Goal: Task Accomplishment & Management: Complete application form

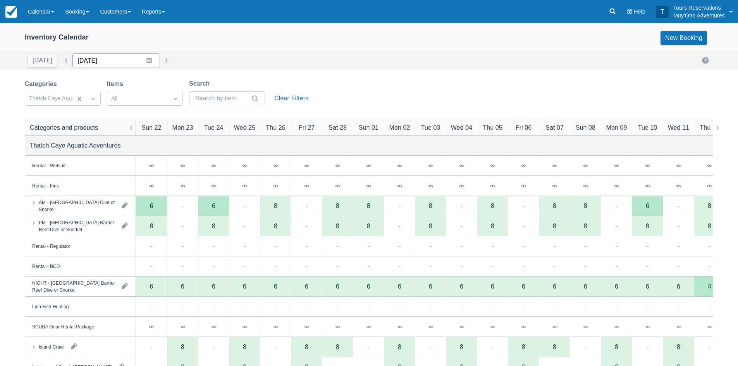
click at [104, 60] on input "02/22/26" at bounding box center [116, 60] width 88 height 14
click at [86, 93] on icon "Move backward to switch to the previous month." at bounding box center [88, 92] width 7 height 4
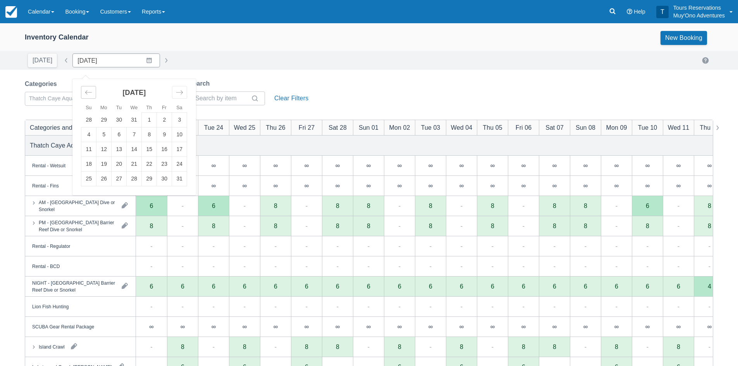
click at [86, 93] on icon "Move backward to switch to the previous month." at bounding box center [88, 92] width 7 height 4
click at [164, 150] on td "19" at bounding box center [164, 149] width 15 height 15
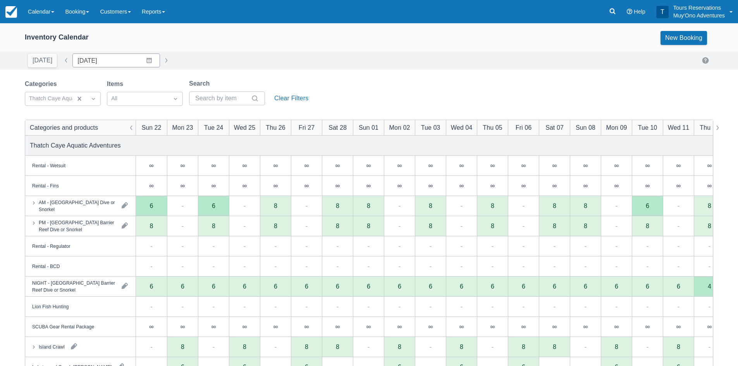
type input "12/19/25"
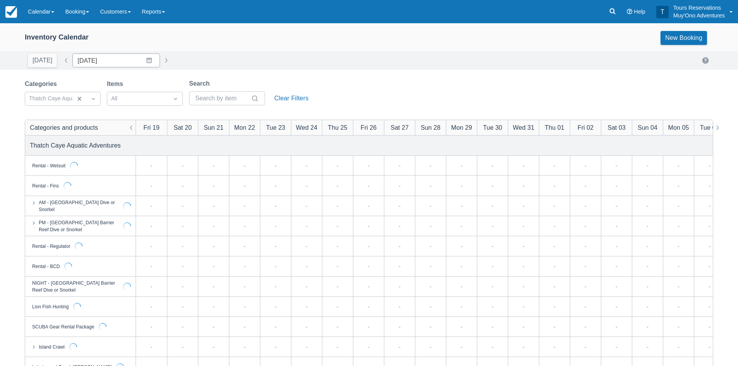
click at [274, 66] on div "Today Date 12/19/25 Navigate forward to interact with the calendar and select a…" at bounding box center [369, 60] width 689 height 14
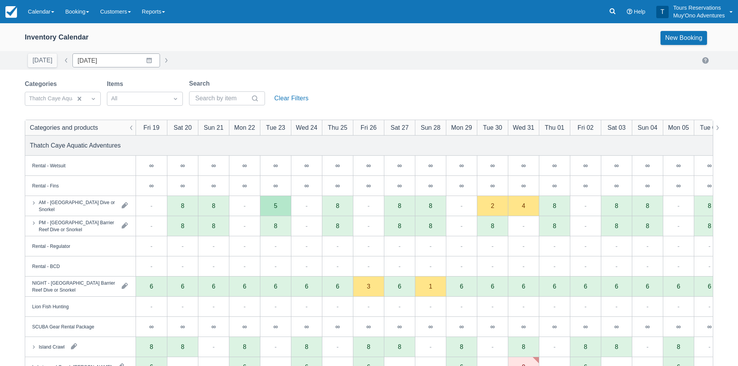
drag, startPoint x: 67, startPoint y: 19, endPoint x: 72, endPoint y: 23, distance: 6.6
click at [67, 19] on link "Booking" at bounding box center [77, 11] width 35 height 23
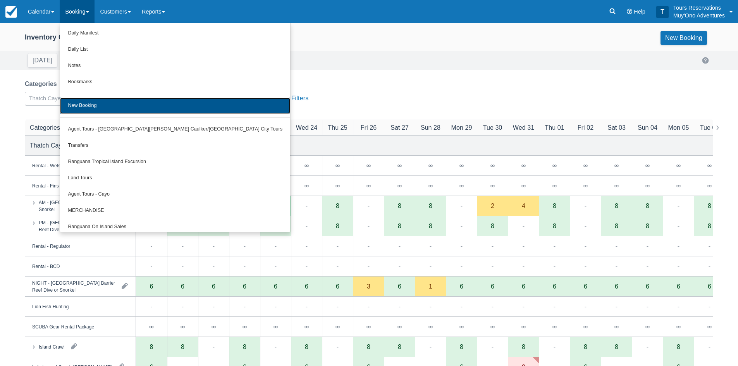
click at [112, 106] on link "New Booking" at bounding box center [175, 106] width 230 height 16
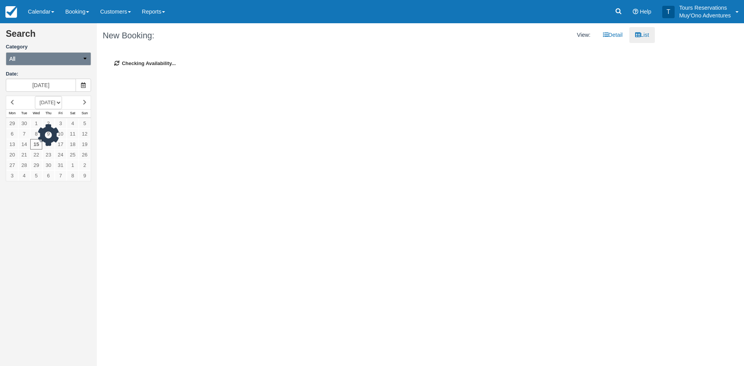
click at [45, 61] on button "All" at bounding box center [48, 58] width 85 height 13
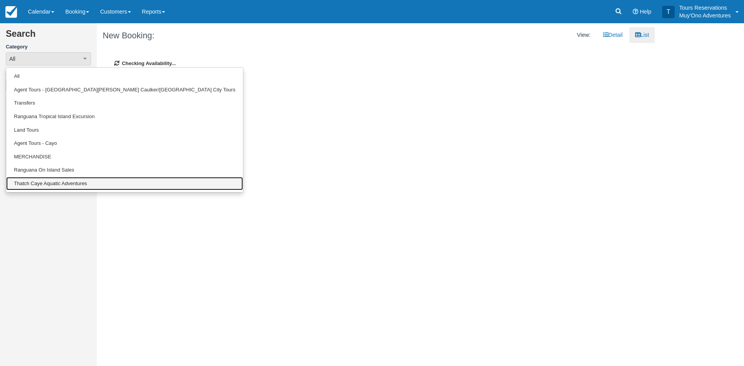
click at [43, 190] on link "Thatch Caye Aquatic Adventures" at bounding box center [124, 184] width 237 height 14
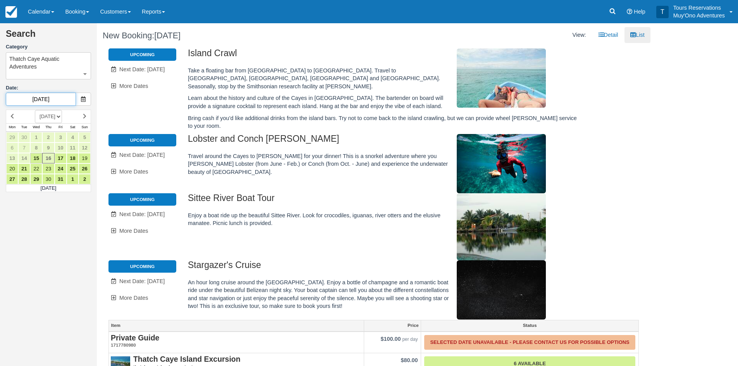
click at [43, 98] on input "10/16/25" at bounding box center [41, 99] width 70 height 13
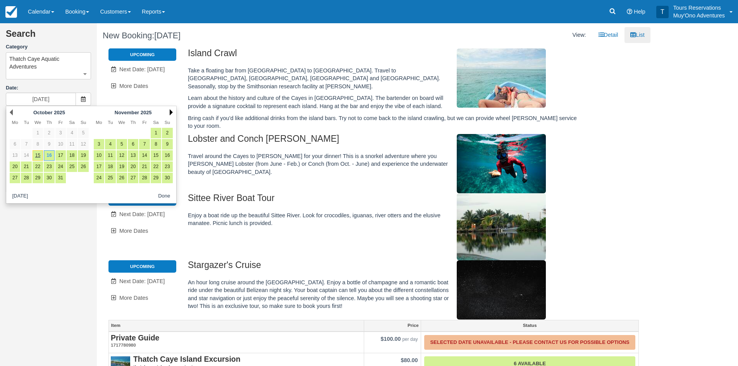
click at [172, 114] on link "Next" at bounding box center [171, 112] width 3 height 6
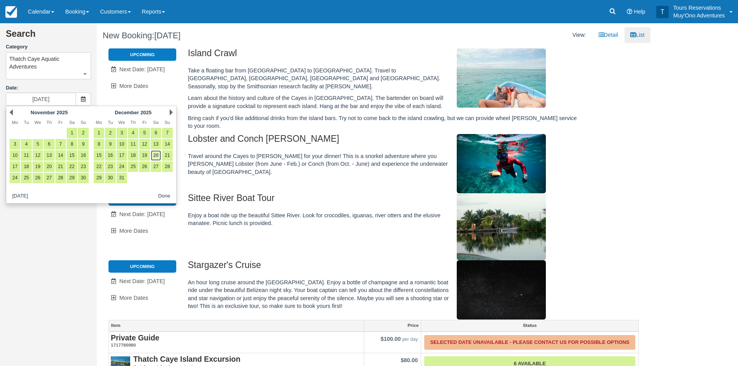
click at [158, 155] on link "20" at bounding box center [156, 155] width 10 height 10
type input "12/20/25"
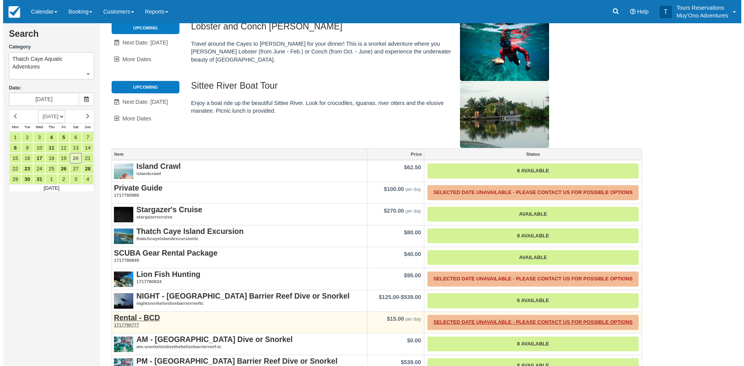
scroll to position [67, 0]
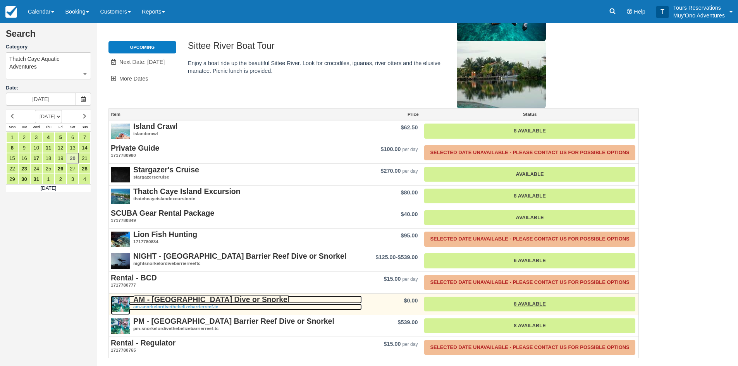
click at [175, 300] on strong "AM - [GEOGRAPHIC_DATA] Dive or Snorkel" at bounding box center [211, 299] width 156 height 9
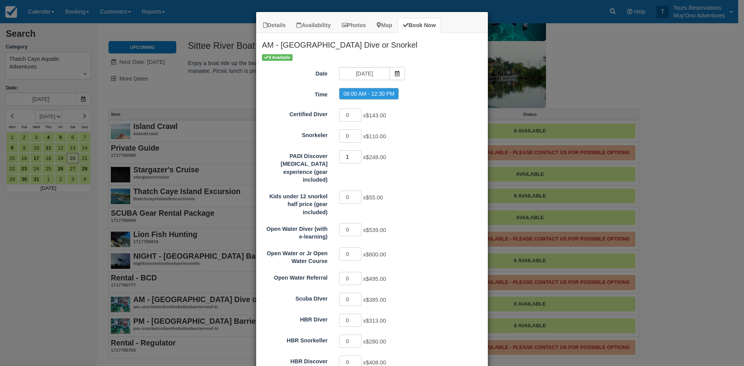
click at [354, 155] on input "1" at bounding box center [350, 156] width 22 height 13
click at [354, 155] on input "2" at bounding box center [350, 156] width 22 height 13
click at [354, 155] on input "3" at bounding box center [350, 156] width 22 height 13
type input "4"
click at [354, 155] on input "4" at bounding box center [350, 156] width 22 height 13
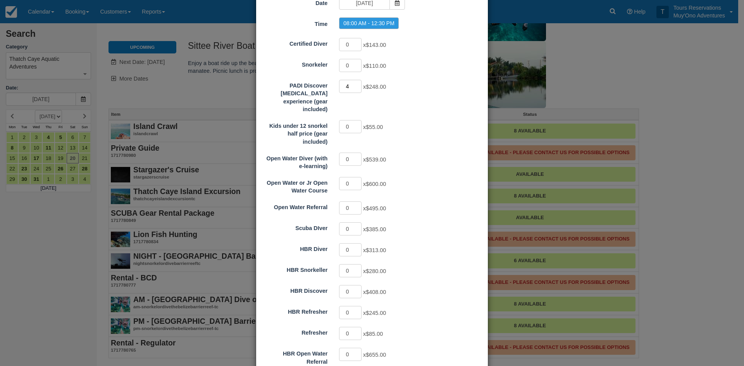
scroll to position [122, 0]
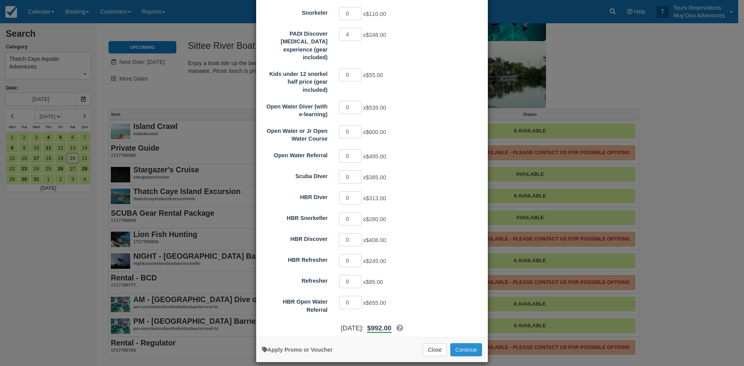
click at [467, 344] on button "Continue" at bounding box center [466, 349] width 32 height 13
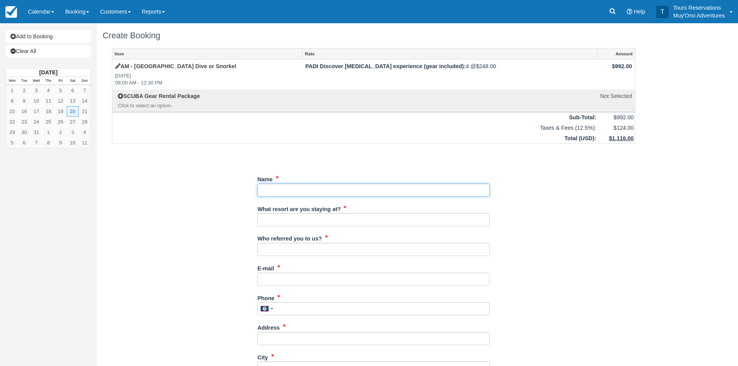
click at [305, 192] on input "Name" at bounding box center [373, 190] width 233 height 13
click at [335, 187] on input "Name" at bounding box center [373, 190] width 233 height 13
type input "H"
type input "[PERSON_NAME]"
click at [333, 221] on input "What resort are you staying at?" at bounding box center [373, 219] width 233 height 13
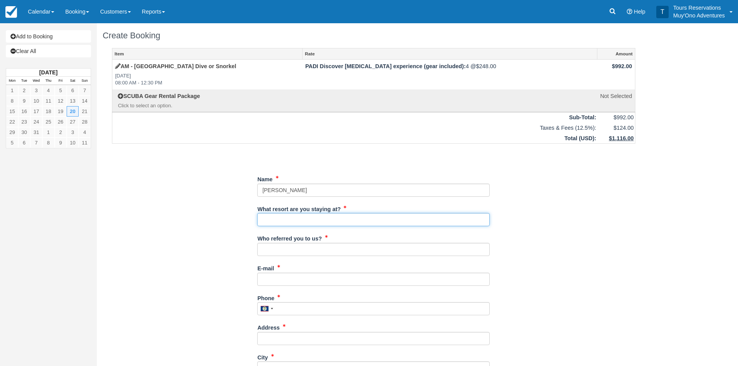
type input "Thatch Caye"
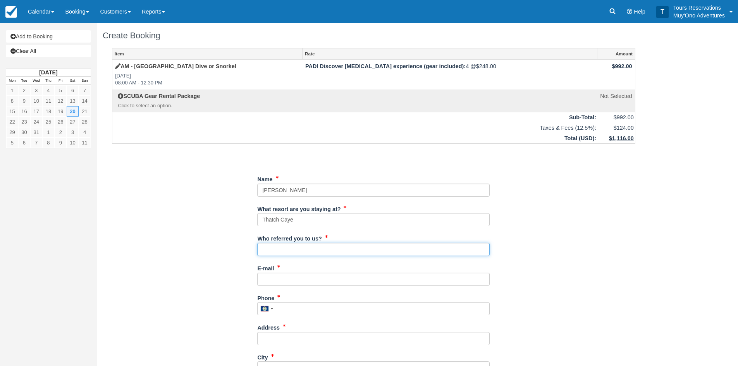
click at [291, 248] on input "Who referred you to us?" at bounding box center [373, 249] width 233 height 13
type input "an"
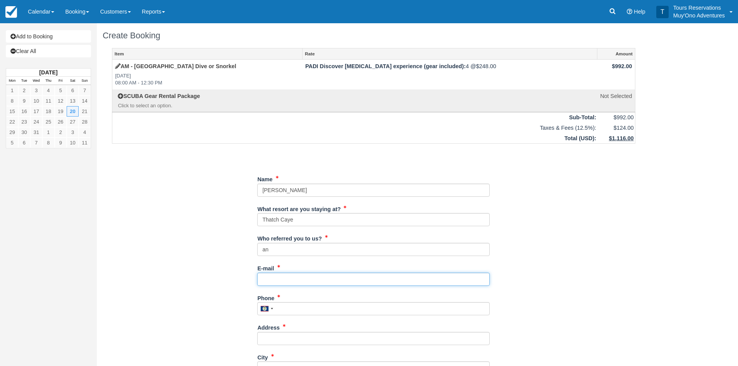
click at [293, 276] on input "E-mail" at bounding box center [373, 279] width 233 height 13
click at [310, 276] on input "E-mail" at bounding box center [373, 279] width 233 height 13
paste input "[EMAIL_ADDRESS][DOMAIN_NAME]"
type input "[EMAIL_ADDRESS][DOMAIN_NAME]"
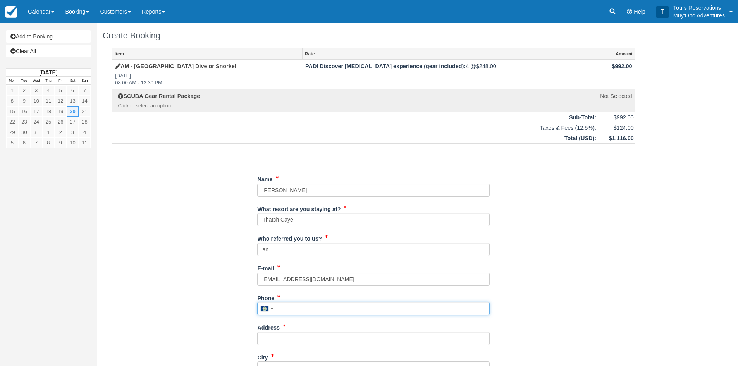
click at [284, 310] on input "Phone" at bounding box center [373, 308] width 233 height 13
click at [294, 312] on input "Phone" at bounding box center [373, 308] width 233 height 13
paste input "9177632956"
type input "9177632956"
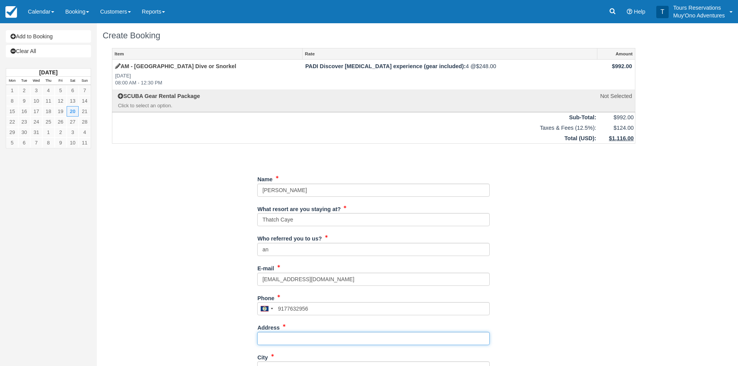
drag, startPoint x: 298, startPoint y: 341, endPoint x: 680, endPoint y: 286, distance: 386.1
click at [298, 341] on input "Address" at bounding box center [373, 338] width 233 height 13
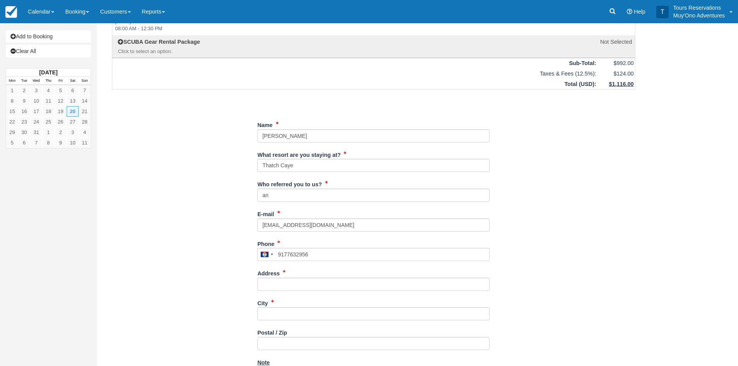
scroll to position [155, 0]
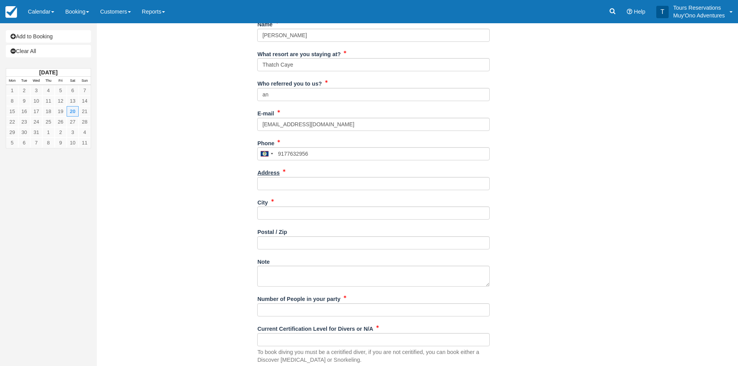
click at [273, 174] on label "Address" at bounding box center [268, 171] width 22 height 11
click at [273, 177] on input "Address" at bounding box center [373, 183] width 233 height 13
paste input "[STREET_ADDRESS]"
type input "[STREET_ADDRESS]"
click at [283, 208] on input "City" at bounding box center [373, 213] width 233 height 13
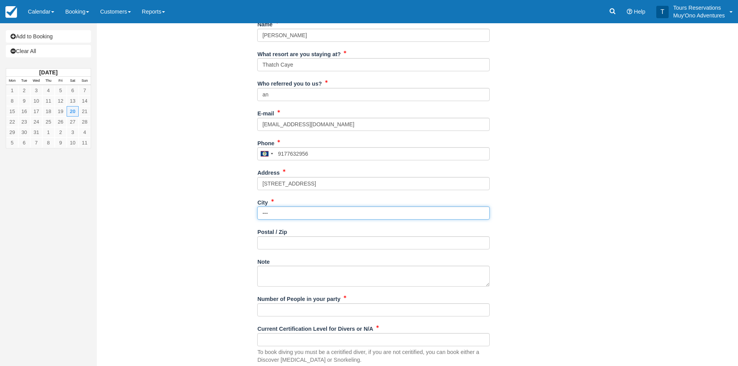
type input "---"
click at [324, 180] on input "[STREET_ADDRESS]" at bounding box center [373, 183] width 233 height 13
type input "[STREET_ADDRESS]"
click at [287, 251] on div "Postal / Zip" at bounding box center [373, 241] width 233 height 30
click at [293, 248] on input "Postal / Zip" at bounding box center [373, 242] width 233 height 13
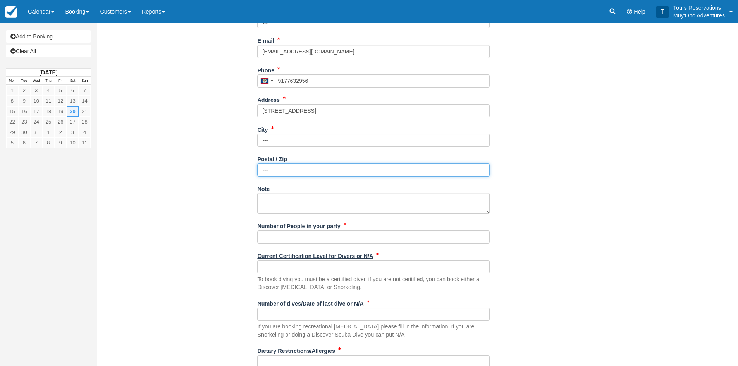
scroll to position [233, 0]
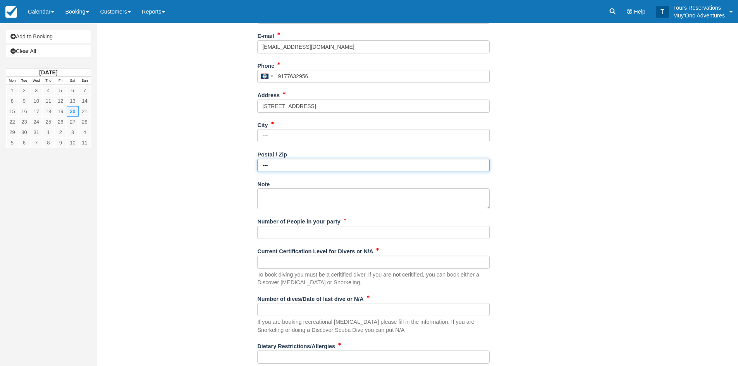
type input "---"
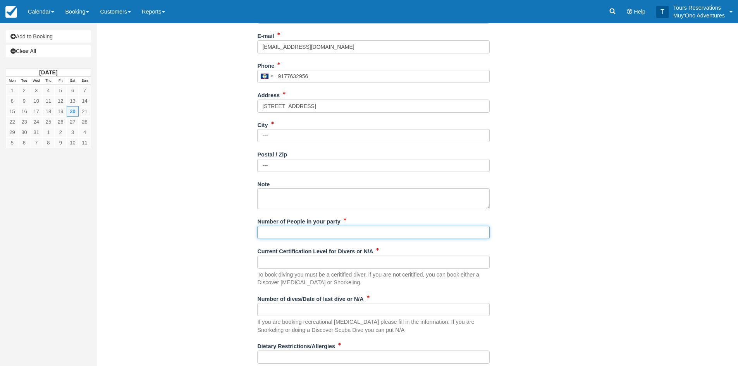
drag, startPoint x: 288, startPoint y: 235, endPoint x: 299, endPoint y: 235, distance: 11.2
click at [288, 235] on input "Number of People in your party" at bounding box center [373, 232] width 233 height 13
type input "4pax"
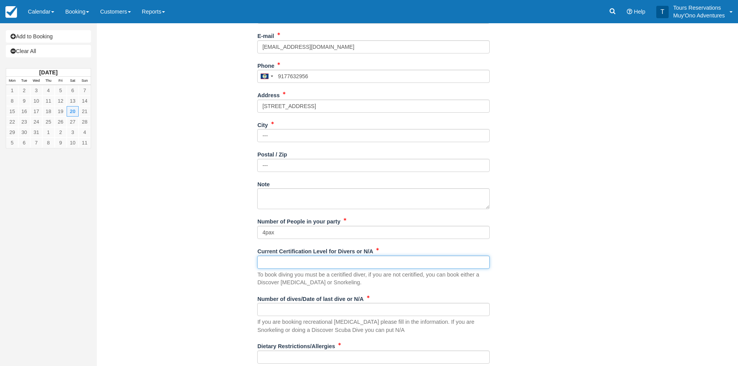
click at [319, 262] on input "Current Certification Level for Divers or N/A" at bounding box center [373, 262] width 233 height 13
type input "non divers"
click at [590, 279] on div "Item Rate Amount AM - [GEOGRAPHIC_DATA] Dive or Snorkel [DATE] 08:00 AM - 12:30…" at bounding box center [374, 108] width 542 height 584
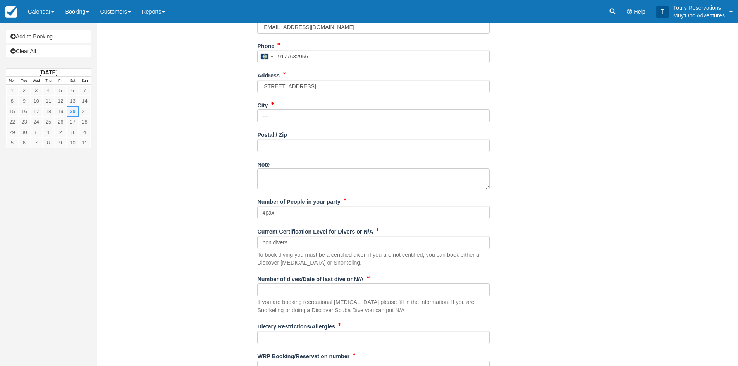
scroll to position [285, 0]
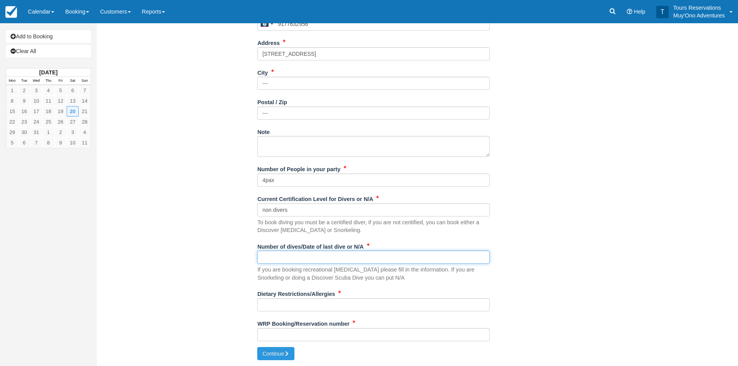
click at [298, 263] on input "Number of dives/Date of last dive or N/A" at bounding box center [373, 257] width 233 height 13
type input "n/a"
click at [303, 306] on input "Dietary Restrictions/Allergies" at bounding box center [373, 304] width 233 height 13
click at [304, 304] on input "Dietary Restrictions/Allergies" at bounding box center [373, 304] width 233 height 13
paste input "Son is allergic to peanuts and walnuts - [PERSON_NAME]"
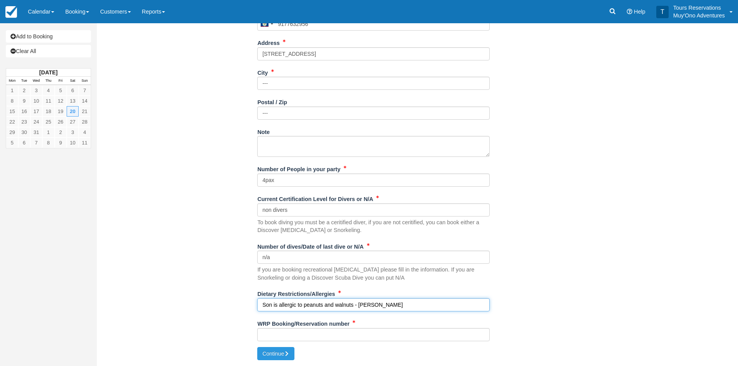
type input "Son is allergic to peanuts and walnuts - [PERSON_NAME]"
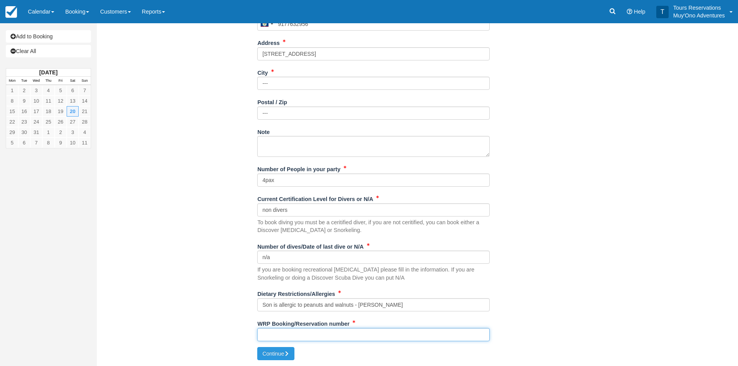
click at [344, 334] on input "WRP Booking/Reservation number" at bounding box center [373, 334] width 233 height 13
paste input "48929744"
type input "48929744"
click at [282, 356] on button "Continue" at bounding box center [275, 353] width 37 height 13
type input "[PHONE_NUMBER]"
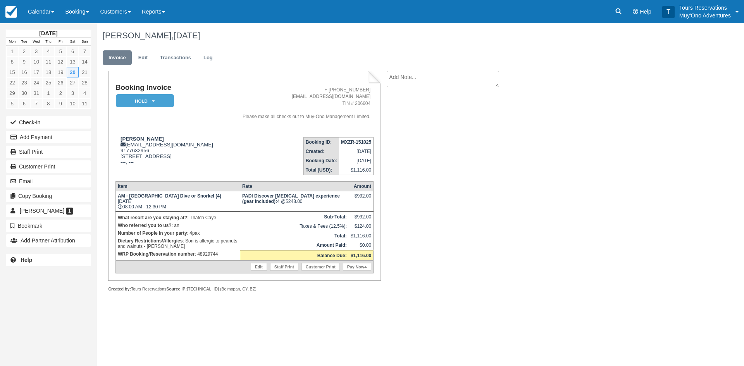
click at [172, 110] on td "Booking Invoice HOLD   Pending Deposit Paid Cancelled Void Muy'Ono Resorts Swee…" at bounding box center [170, 107] width 109 height 47
click at [156, 97] on em "HOLD" at bounding box center [145, 101] width 58 height 14
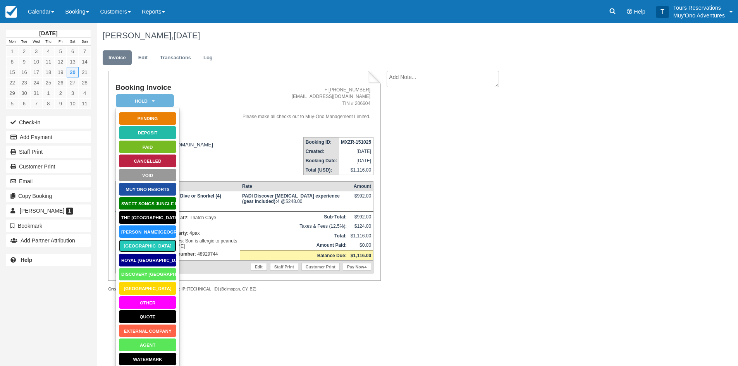
click at [149, 249] on link "Thatch Caye Resort" at bounding box center [148, 246] width 58 height 14
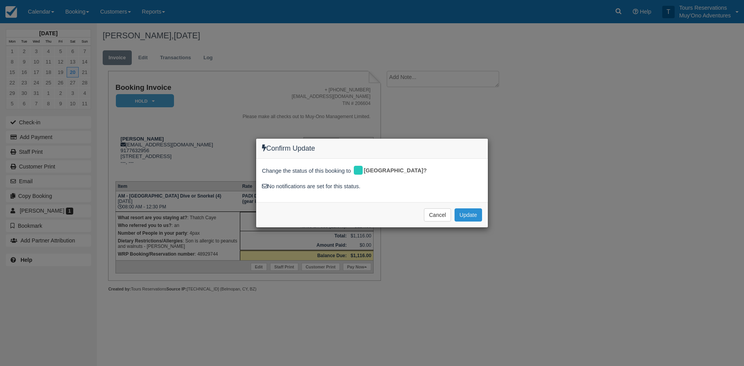
click at [479, 212] on button "Update" at bounding box center [469, 215] width 28 height 13
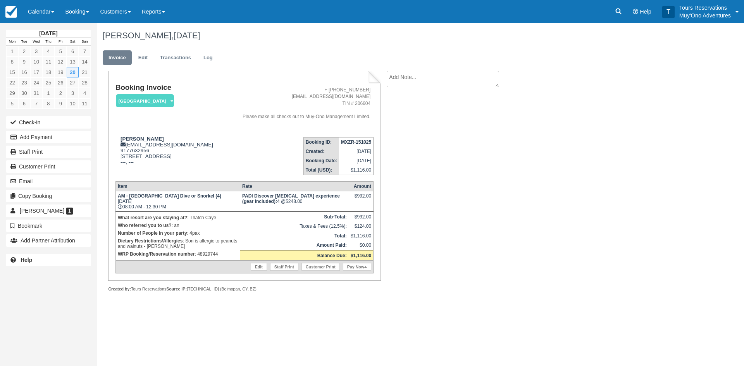
click at [409, 79] on textarea at bounding box center [443, 79] width 112 height 16
paste textarea "48929744"
type textarea "48929744"
click at [411, 129] on button "Create" at bounding box center [404, 123] width 35 height 13
click at [407, 121] on div "Booking Invoice Thatch Caye Resort   Pending HOLD Deposit Paid Cancelled Void M…" at bounding box center [310, 190] width 426 height 238
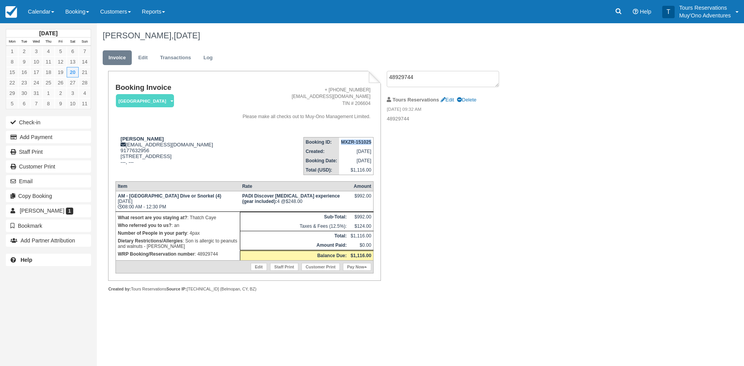
drag, startPoint x: 330, startPoint y: 140, endPoint x: 371, endPoint y: 141, distance: 41.1
click at [371, 141] on td "MXZR-151025" at bounding box center [356, 142] width 34 height 10
copy strong "MXZR-151025"
click at [483, 211] on div "Booking Invoice Thatch Caye Resort   Pending HOLD Deposit Paid Cancelled Void M…" at bounding box center [310, 190] width 426 height 238
click at [614, 13] on link at bounding box center [619, 11] width 18 height 23
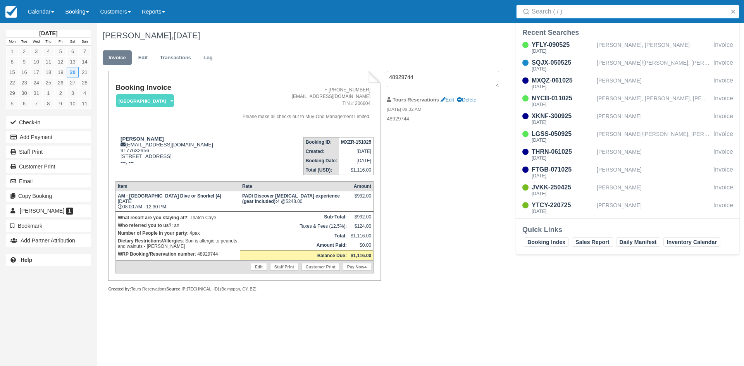
click at [590, 11] on input "Search" at bounding box center [629, 12] width 195 height 14
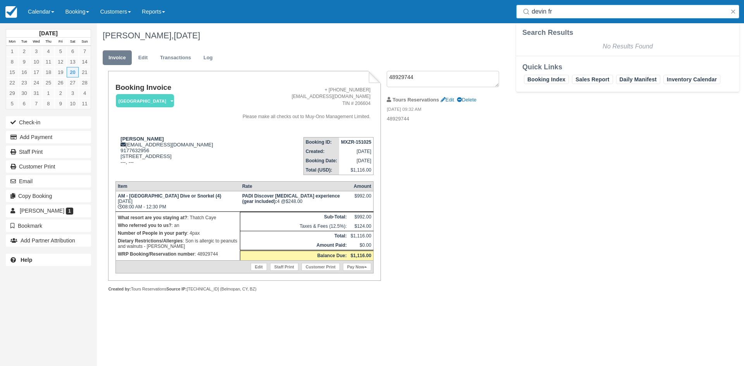
type input "devin fr"
